Goal: Task Accomplishment & Management: Manage account settings

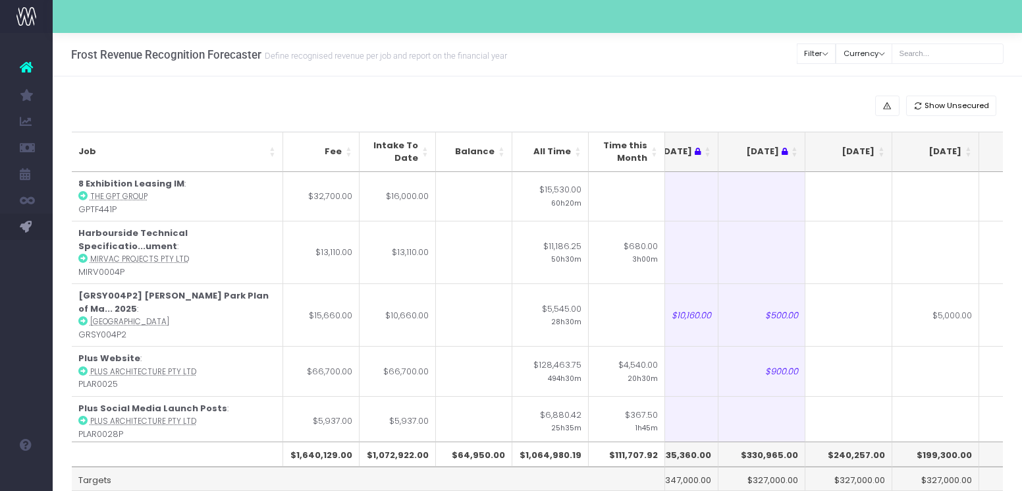
click at [882, 157] on th "[DATE]" at bounding box center [848, 152] width 87 height 40
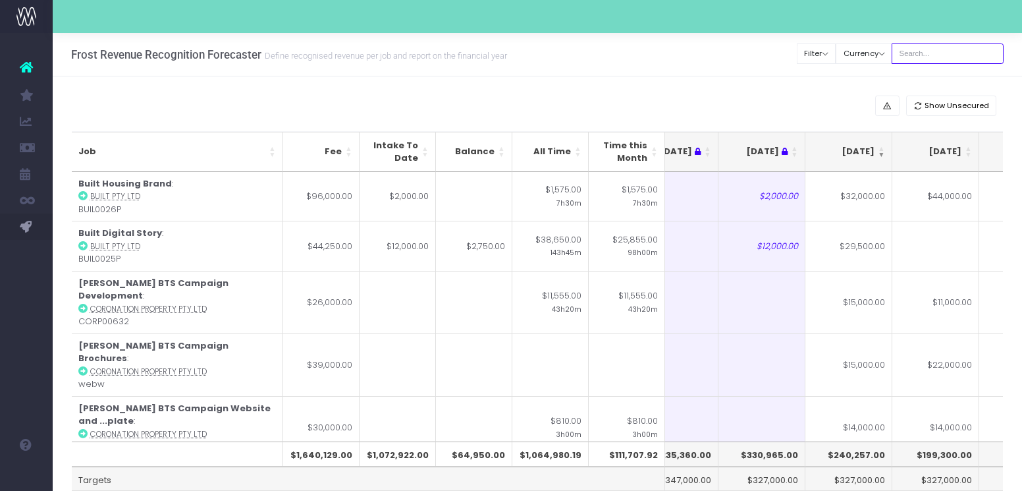
click at [939, 54] on input "text" at bounding box center [948, 53] width 112 height 20
type input "[PERSON_NAME]"
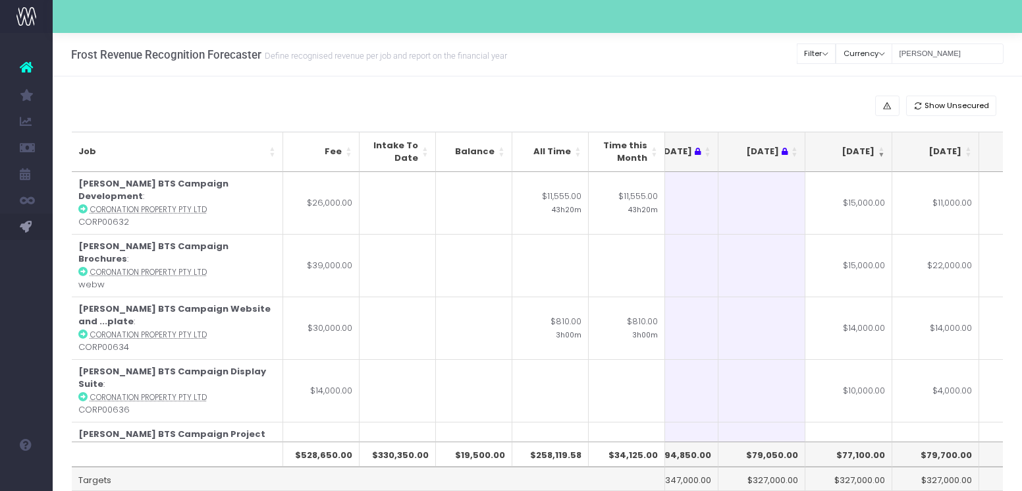
click at [883, 156] on th "[DATE]" at bounding box center [848, 152] width 87 height 40
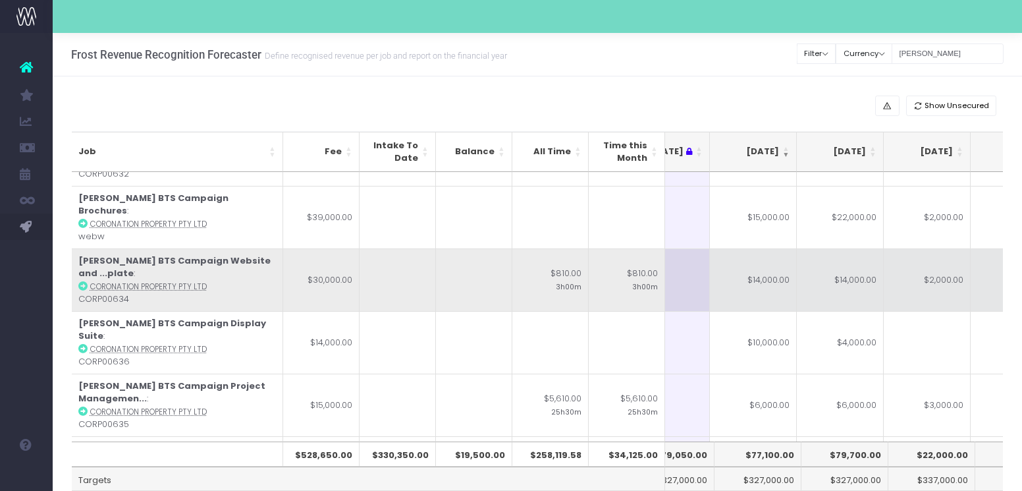
scroll to position [0, 217]
click at [909, 259] on td "$2,000.00" at bounding box center [927, 279] width 87 height 63
type input "$2,000.00"
click at [858, 263] on td "$14,000.00" at bounding box center [840, 279] width 87 height 63
type input "10000"
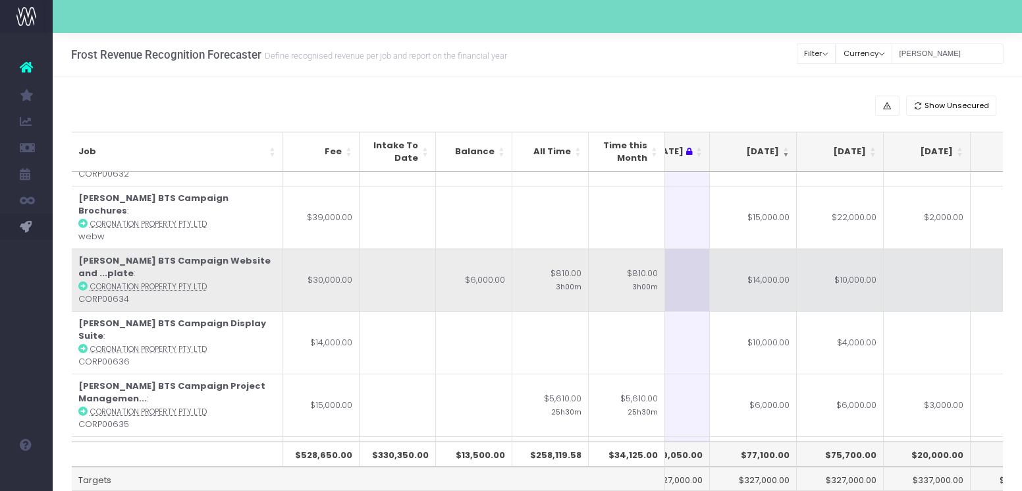
click at [915, 257] on td at bounding box center [927, 279] width 87 height 63
click at [764, 252] on td "$14,000.00" at bounding box center [753, 279] width 87 height 63
click at [836, 248] on td "$10,000.00" at bounding box center [840, 279] width 87 height 63
click at [938, 248] on td "$2,000.00" at bounding box center [927, 279] width 87 height 63
click at [853, 261] on td "$10,000.00" at bounding box center [840, 279] width 87 height 63
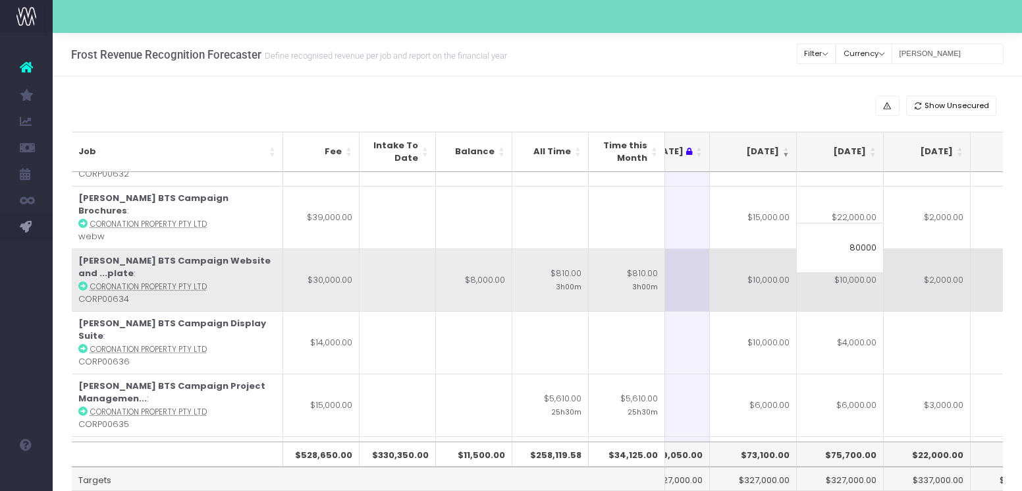
type input "8000"
